Goal: Check status: Check status

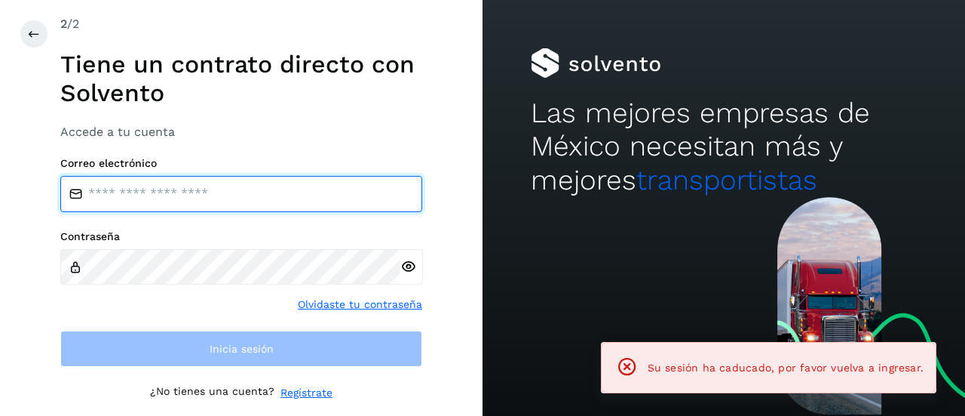
click at [164, 206] on input "email" at bounding box center [241, 194] width 362 height 36
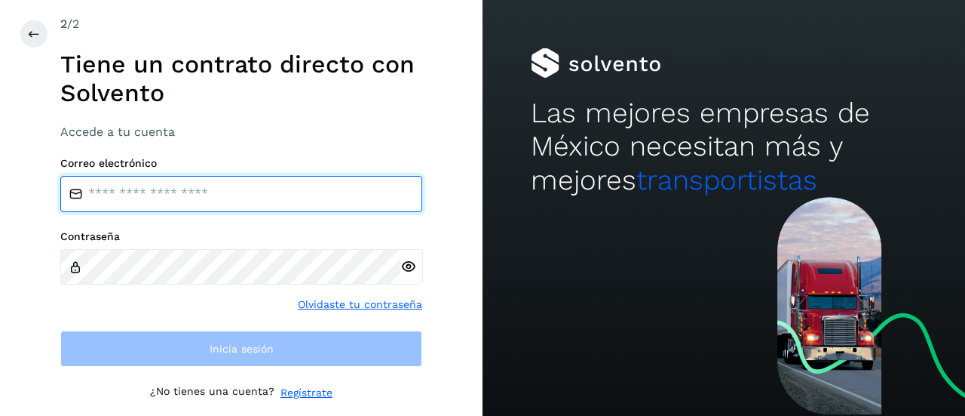
type input "**********"
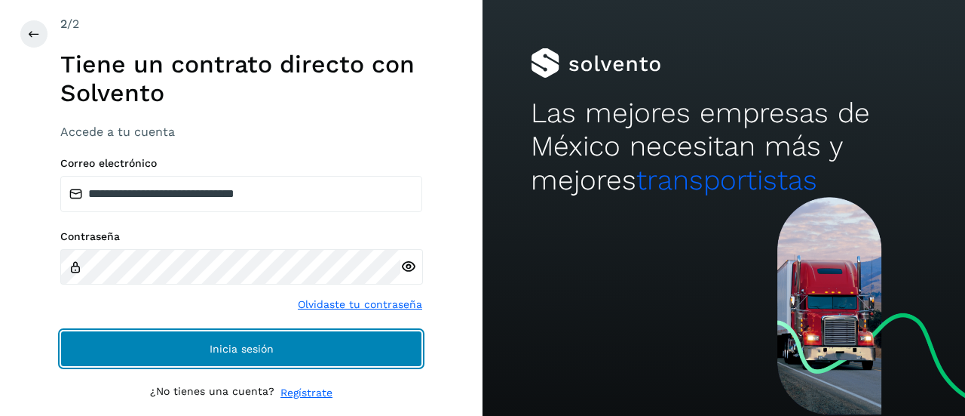
click at [210, 343] on span "Inicia sesión" at bounding box center [242, 348] width 64 height 11
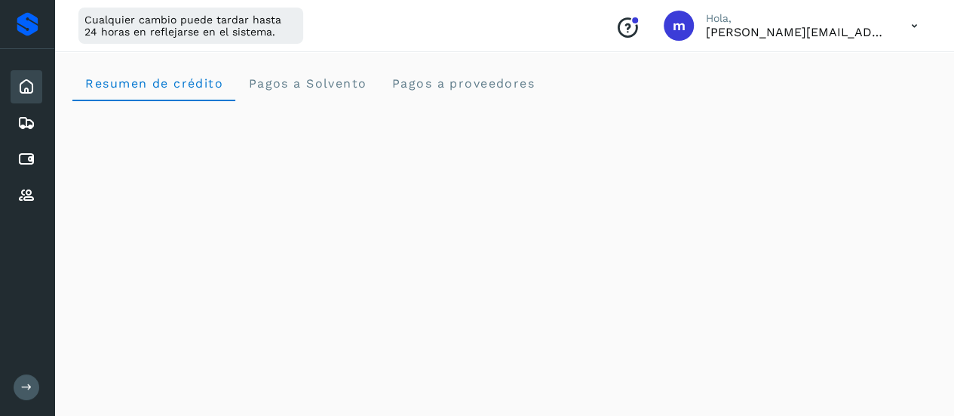
click at [22, 388] on icon at bounding box center [26, 386] width 11 height 11
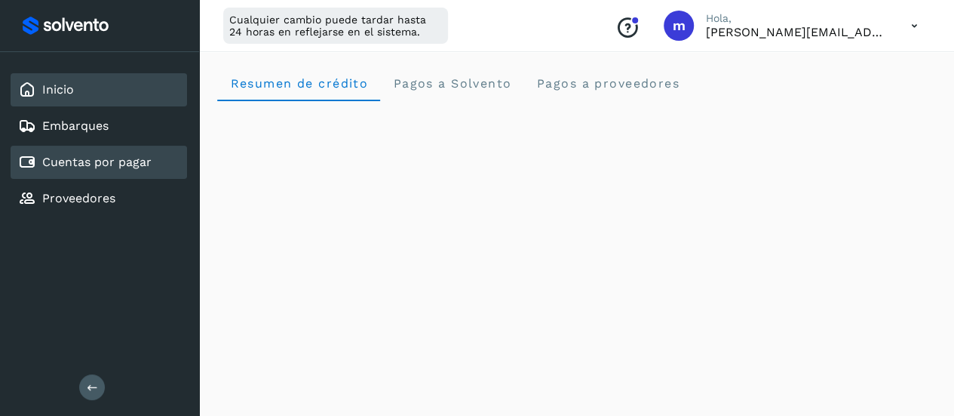
click at [106, 163] on link "Cuentas por pagar" at bounding box center [96, 162] width 109 height 14
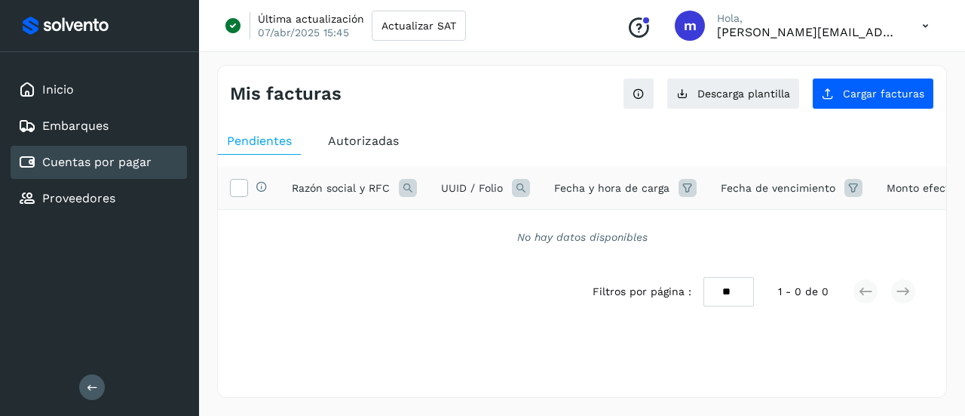
click at [354, 137] on span "Autorizadas" at bounding box center [363, 141] width 71 height 14
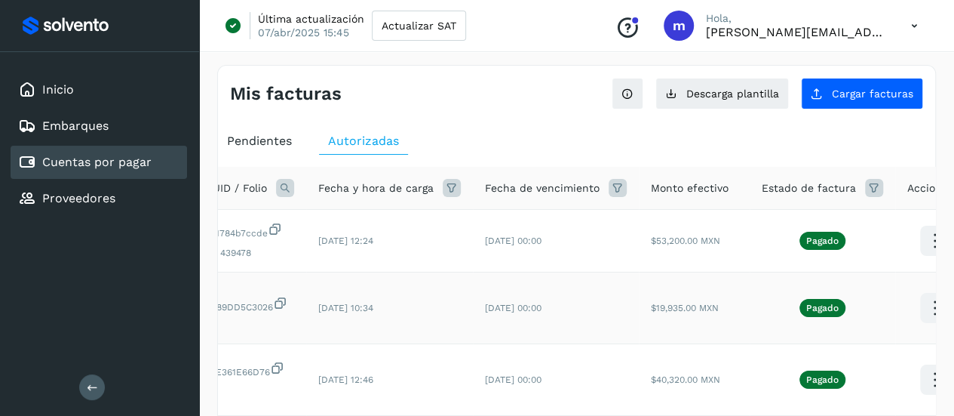
scroll to position [0, 247]
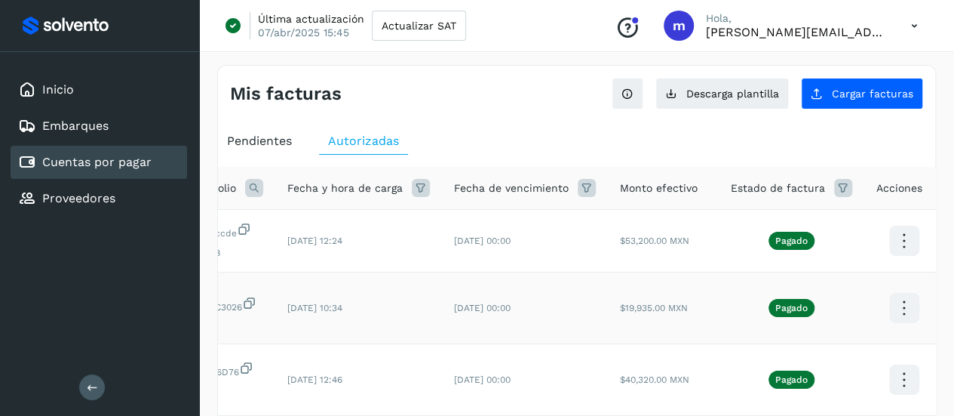
click at [900, 315] on icon at bounding box center [903, 307] width 35 height 35
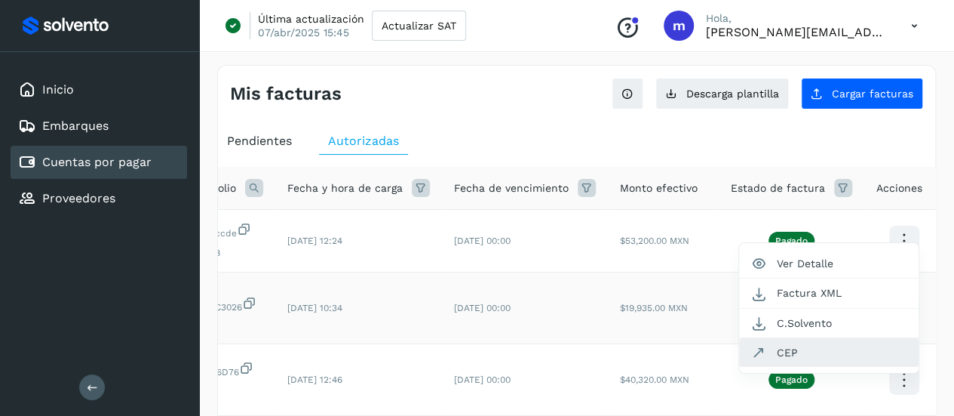
click at [803, 351] on button "CEP" at bounding box center [829, 352] width 180 height 29
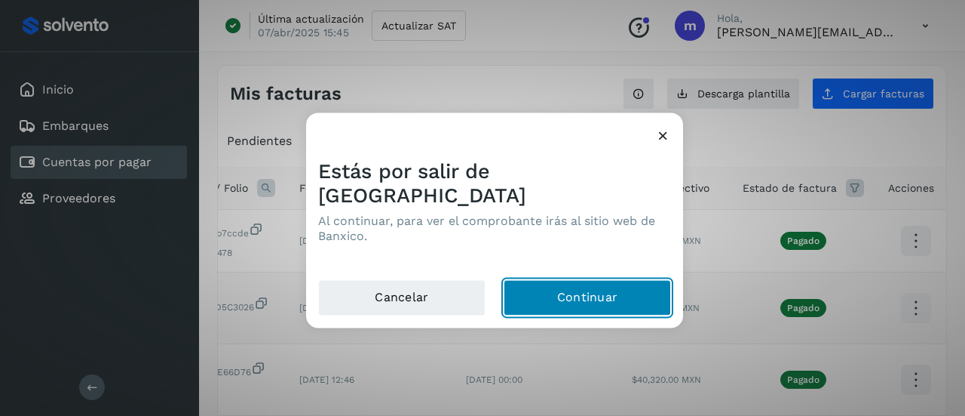
click at [624, 284] on button "Continuar" at bounding box center [587, 297] width 167 height 36
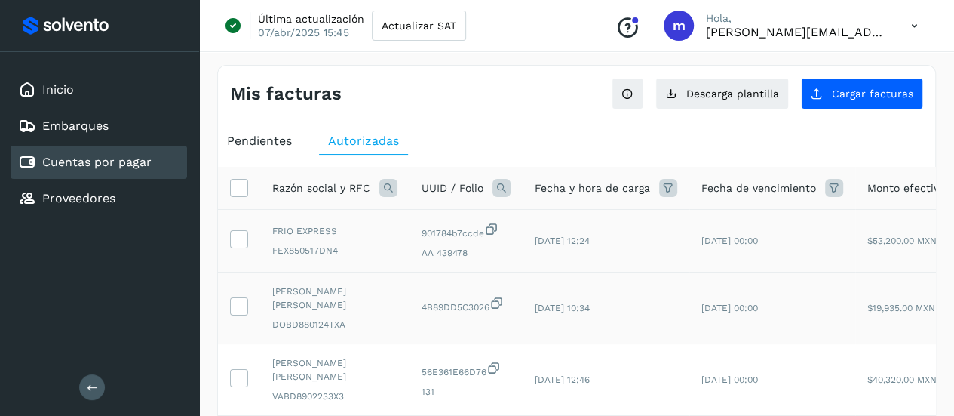
scroll to position [0, 247]
